Goal: Task Accomplishment & Management: Use online tool/utility

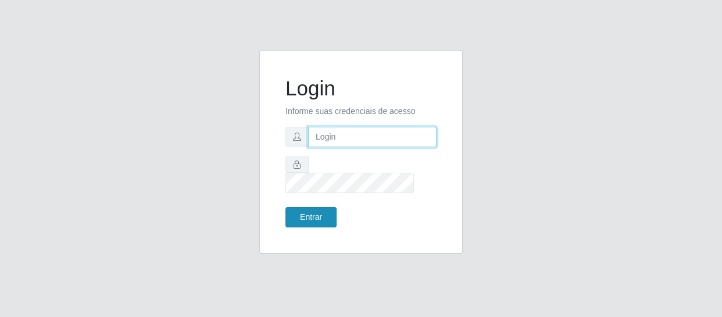
type input "[EMAIL_ADDRESS][DOMAIN_NAME]"
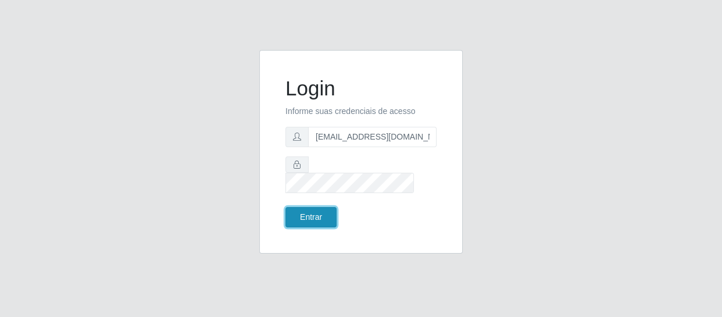
click at [301, 210] on button "Entrar" at bounding box center [310, 217] width 51 height 20
click at [302, 210] on button "Entrar" at bounding box center [310, 217] width 51 height 20
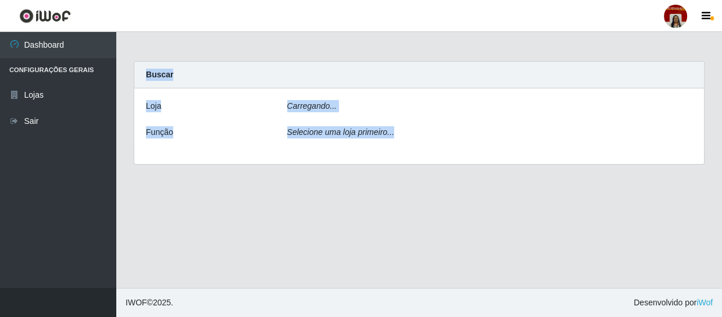
click at [302, 210] on main "Carregando... Buscar [PERSON_NAME]... Função Selecione uma loja primeiro..." at bounding box center [418, 160] width 605 height 256
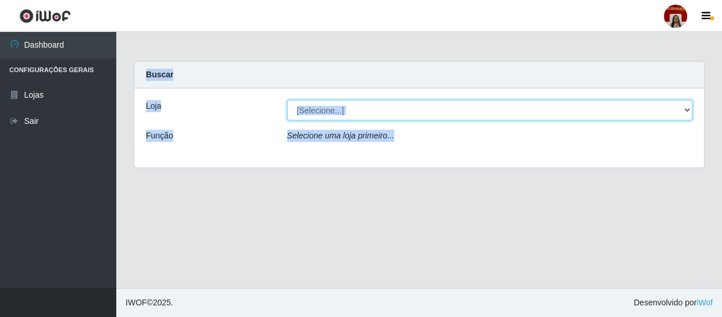
click at [306, 109] on select "[Selecione...] Mar Vermelho - Loja 04" at bounding box center [490, 110] width 406 height 20
select select "251"
click at [287, 100] on select "[Selecione...] Mar Vermelho - Loja 04" at bounding box center [490, 110] width 406 height 20
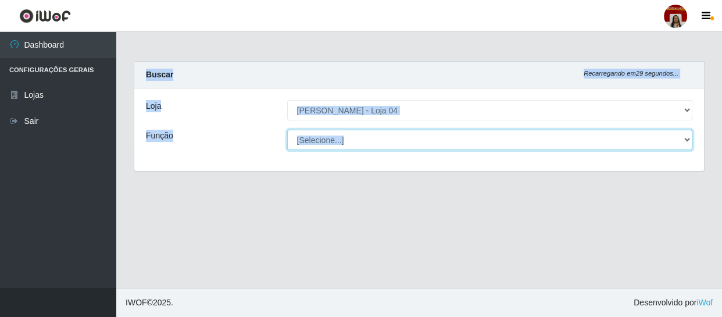
click at [322, 140] on select "[Selecione...] ASG ASG + ASG ++ Auxiliar de Depósito Auxiliar de Depósito + Aux…" at bounding box center [490, 140] width 406 height 20
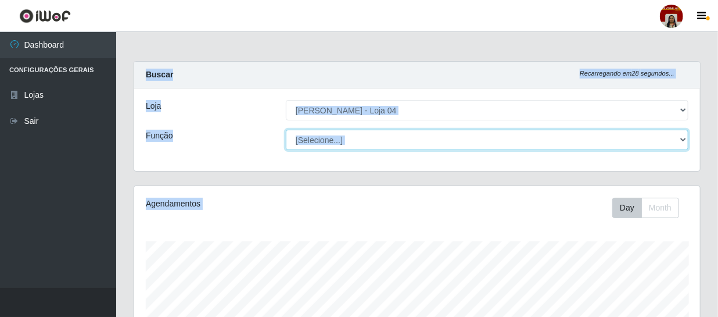
scroll to position [241, 566]
click at [286, 130] on select "[Selecione...] ASG ASG + ASG ++ Auxiliar de Depósito Auxiliar de Depósito + Aux…" at bounding box center [487, 140] width 403 height 20
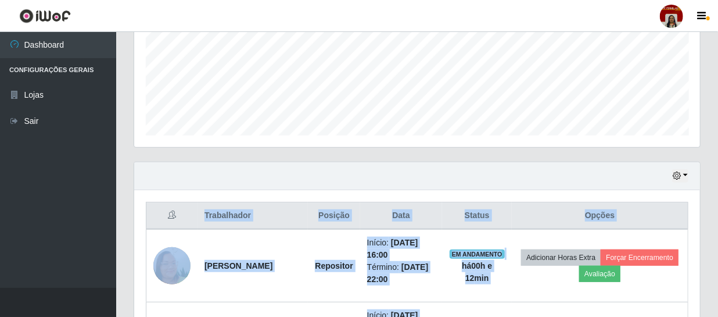
scroll to position [105, 0]
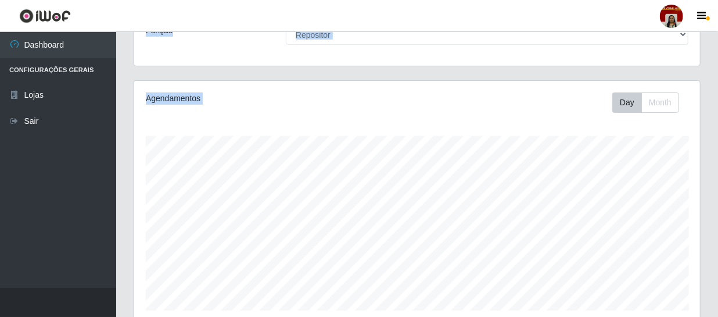
click at [290, 110] on div "Agendamentos" at bounding box center [254, 102] width 234 height 20
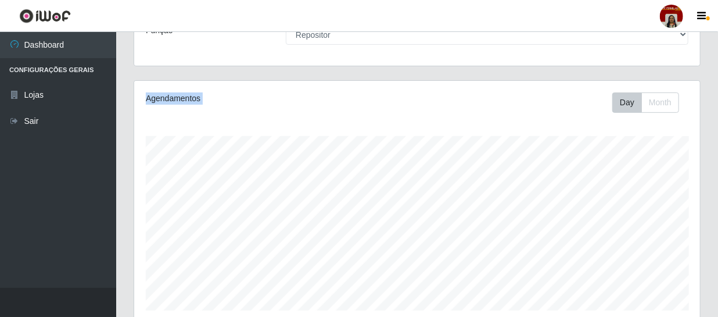
click at [292, 116] on div "Agendamentos Day Month" at bounding box center [417, 201] width 566 height 241
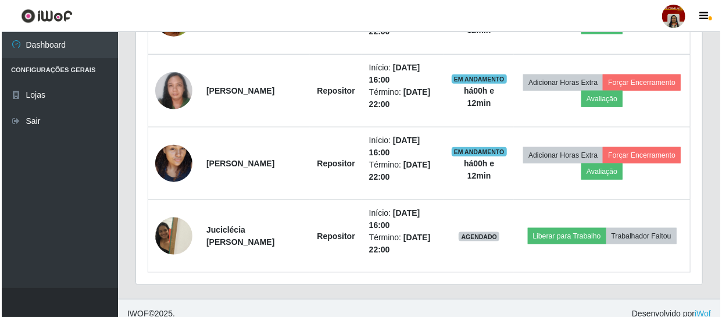
scroll to position [528, 0]
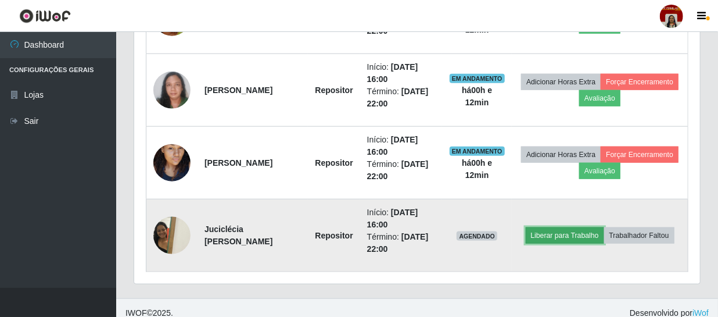
click at [543, 232] on button "Liberar para Trabalho" at bounding box center [565, 235] width 78 height 16
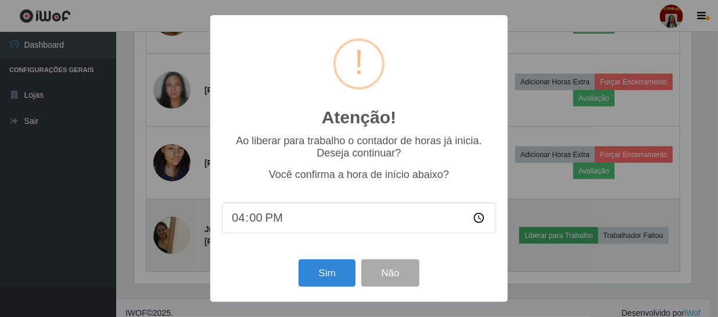
scroll to position [241, 561]
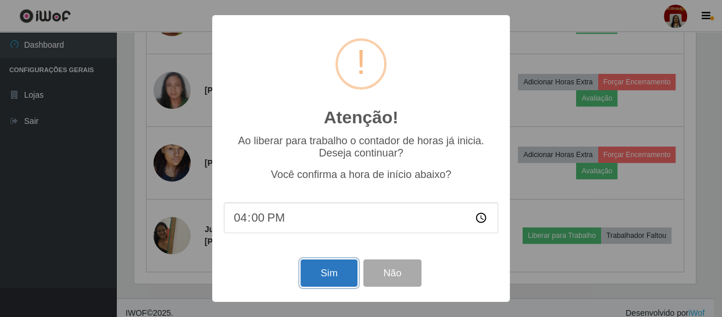
click at [344, 274] on button "Sim" at bounding box center [328, 272] width 56 height 27
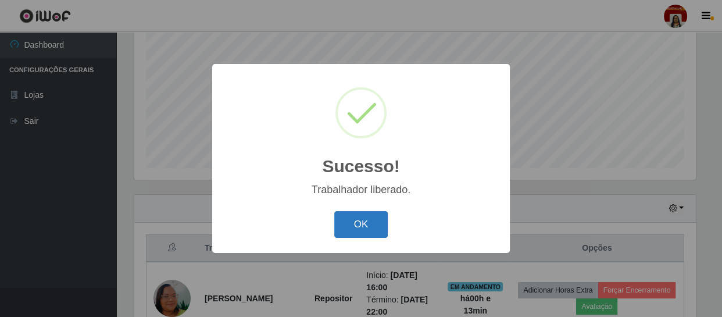
click at [362, 227] on button "OK" at bounding box center [361, 224] width 54 height 27
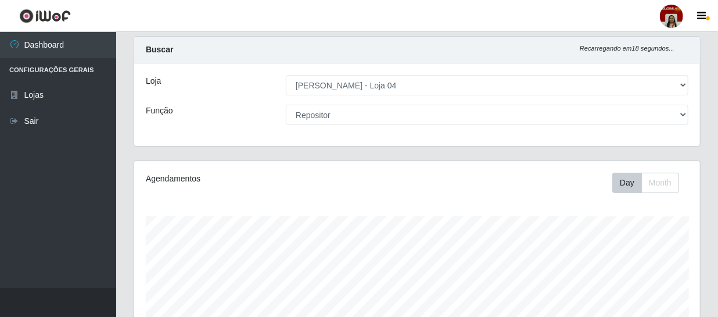
scroll to position [0, 0]
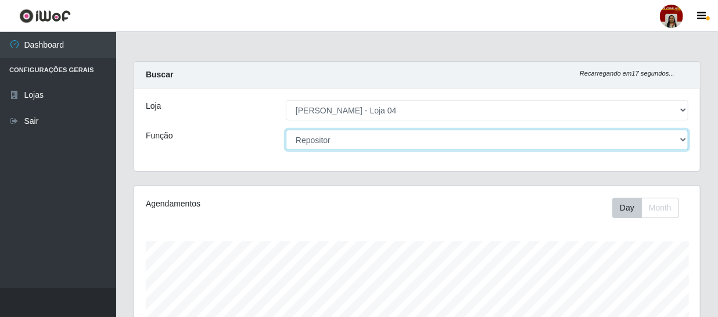
click at [334, 144] on select "[Selecione...] ASG ASG + ASG ++ Auxiliar de Depósito Auxiliar de Depósito + Aux…" at bounding box center [487, 140] width 403 height 20
select select "22"
click at [286, 130] on select "[Selecione...] ASG ASG + ASG ++ Auxiliar de Depósito Auxiliar de Depósito + Aux…" at bounding box center [487, 140] width 403 height 20
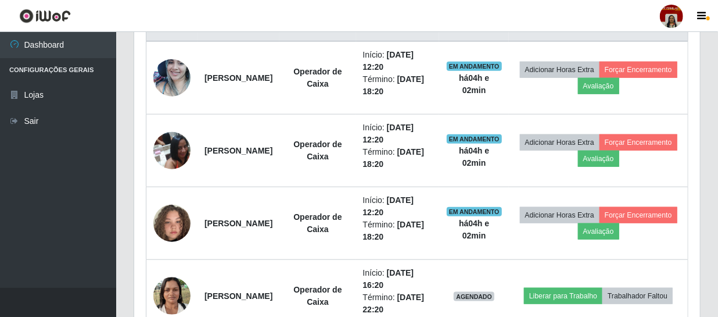
scroll to position [537, 0]
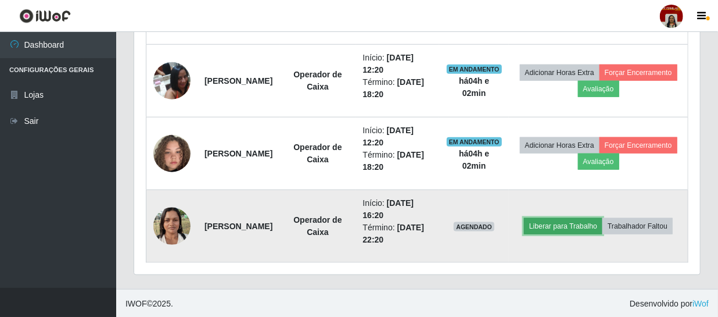
click at [603, 219] on button "Liberar para Trabalho" at bounding box center [563, 226] width 78 height 16
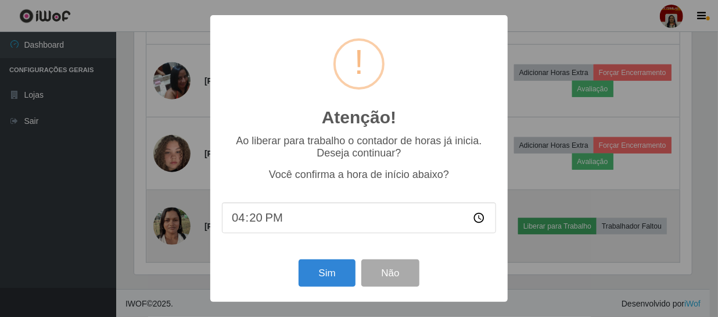
scroll to position [241, 561]
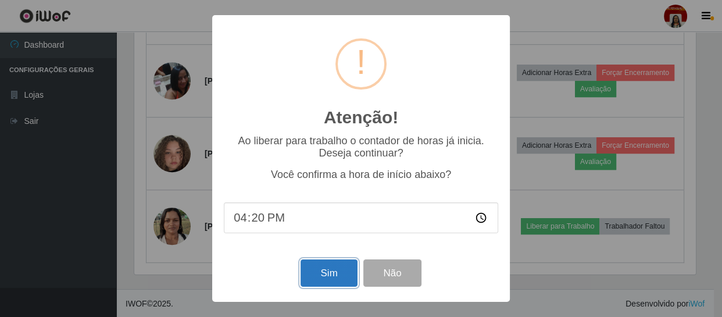
click at [333, 276] on button "Sim" at bounding box center [328, 272] width 56 height 27
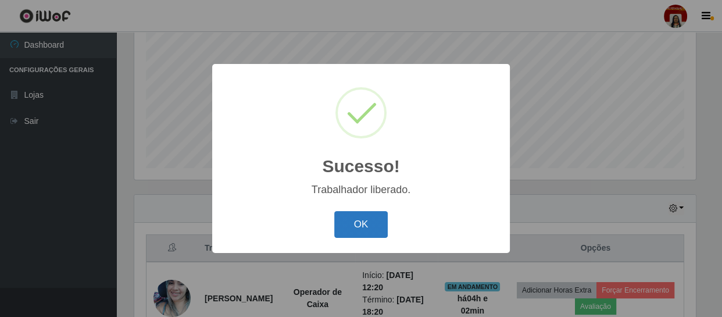
click at [372, 225] on button "OK" at bounding box center [361, 224] width 54 height 27
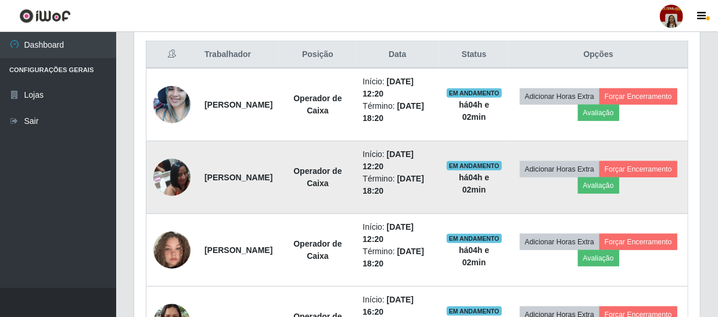
scroll to position [432, 0]
